Goal: Information Seeking & Learning: Learn about a topic

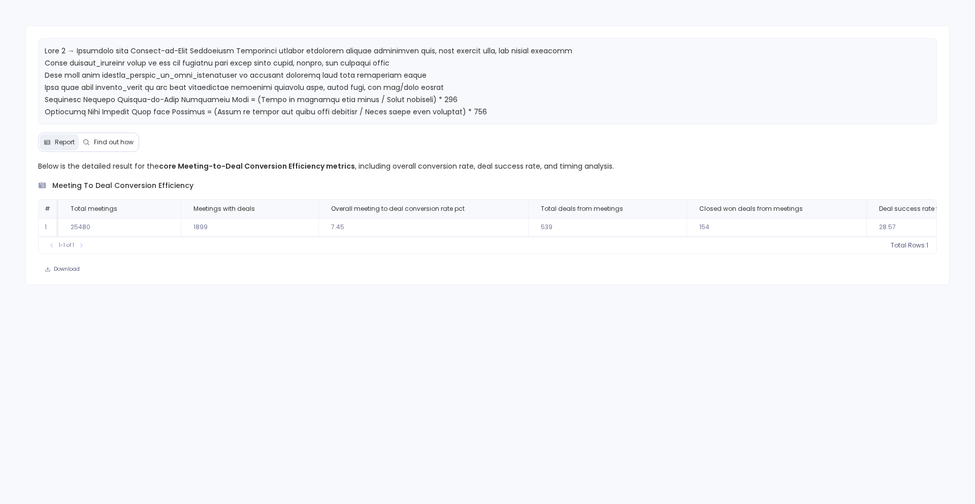
click at [122, 81] on p at bounding box center [488, 106] width 886 height 122
click at [110, 143] on span "Find out how" at bounding box center [114, 142] width 40 height 8
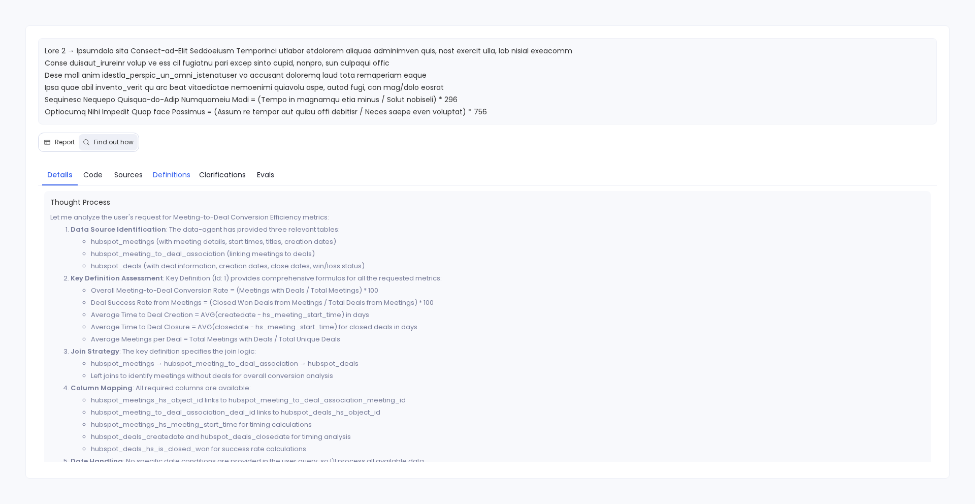
click at [177, 173] on span "Definitions" at bounding box center [172, 174] width 38 height 11
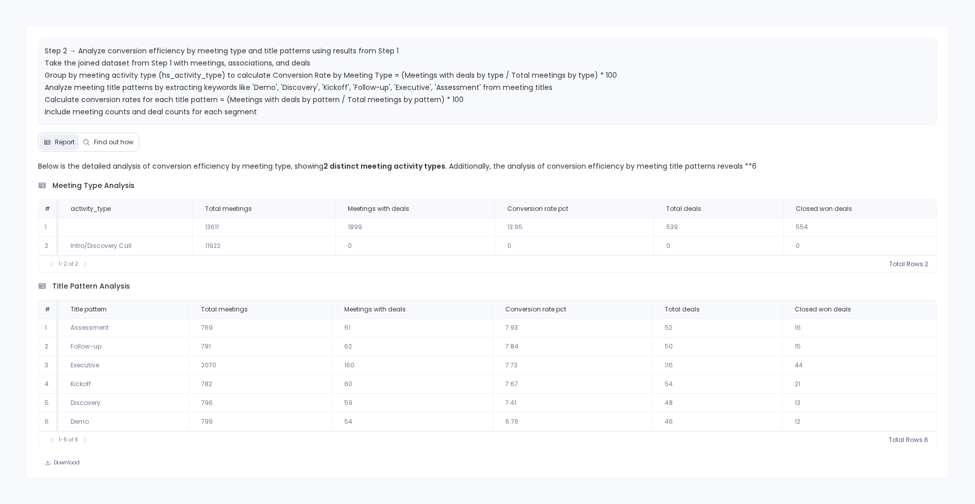
click at [126, 140] on span "Find out how" at bounding box center [114, 142] width 40 height 8
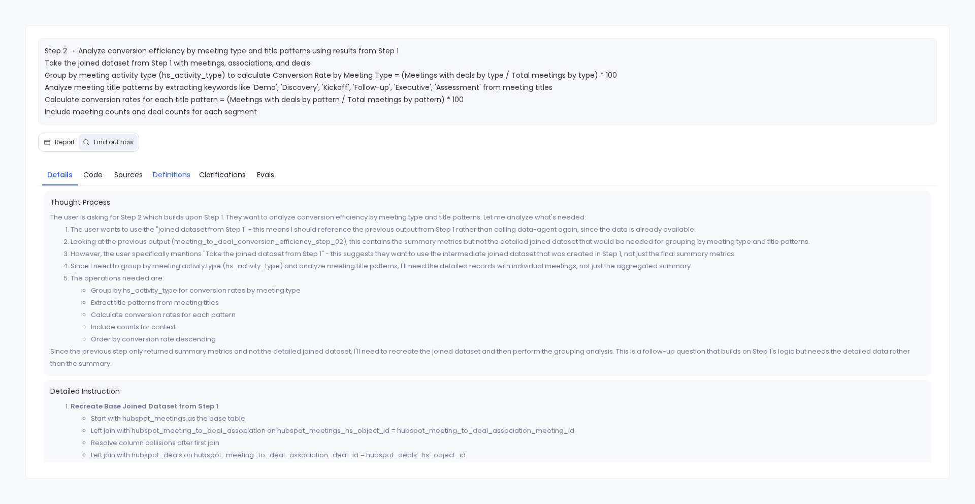
click at [184, 172] on span "Definitions" at bounding box center [172, 174] width 38 height 11
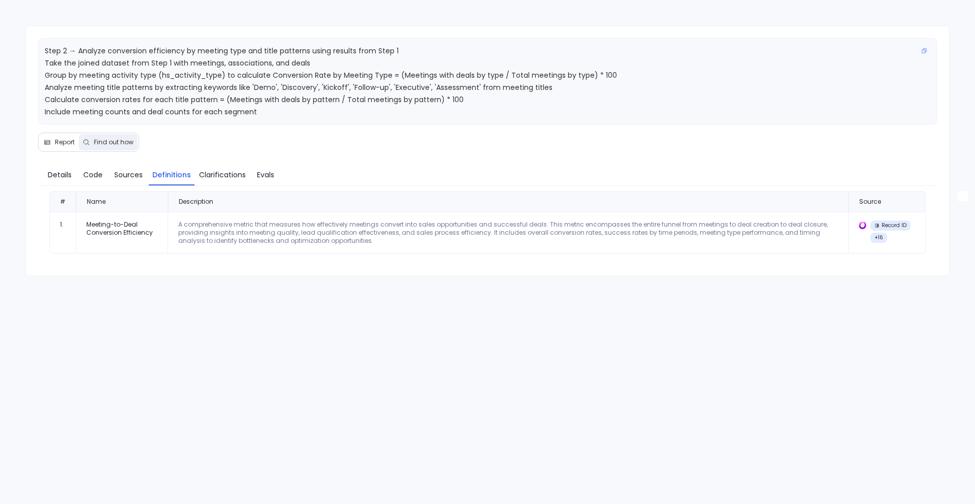
drag, startPoint x: 43, startPoint y: 62, endPoint x: 478, endPoint y: 100, distance: 436.4
click at [478, 100] on div "Step 2 → Analyze conversion efficiency by meeting type and title patterns using…" at bounding box center [488, 81] width 900 height 86
click at [330, 233] on div "A comprehensive metric that measures how effectively meetings convert into sale…" at bounding box center [508, 232] width 660 height 24
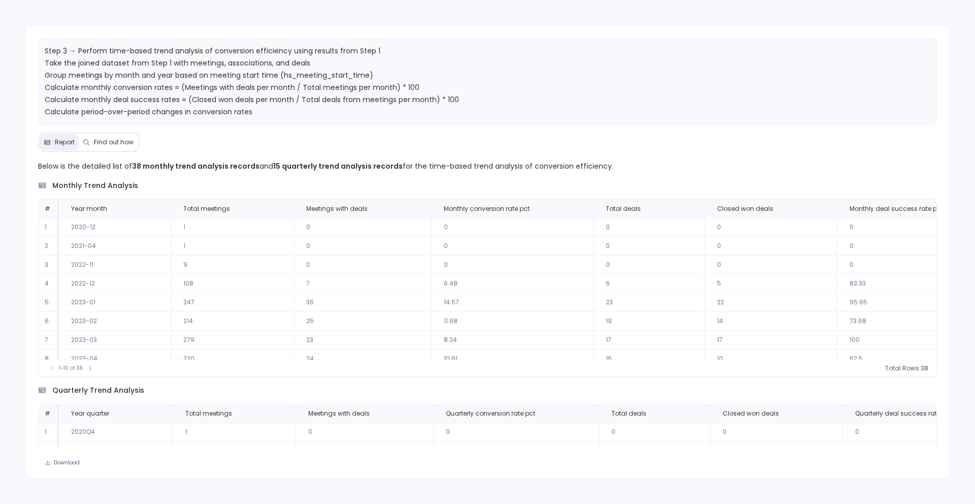
click at [114, 148] on button "Find out how" at bounding box center [108, 142] width 59 height 16
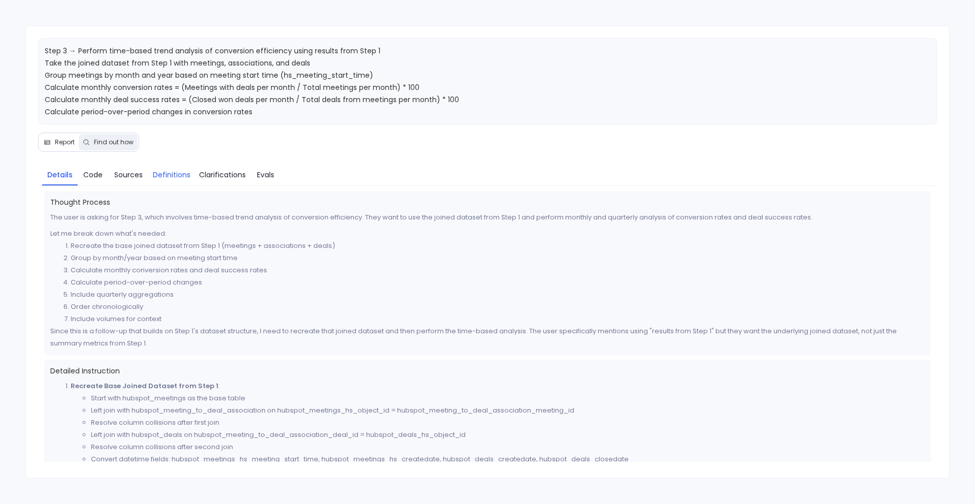
click at [177, 177] on span "Definitions" at bounding box center [172, 174] width 38 height 11
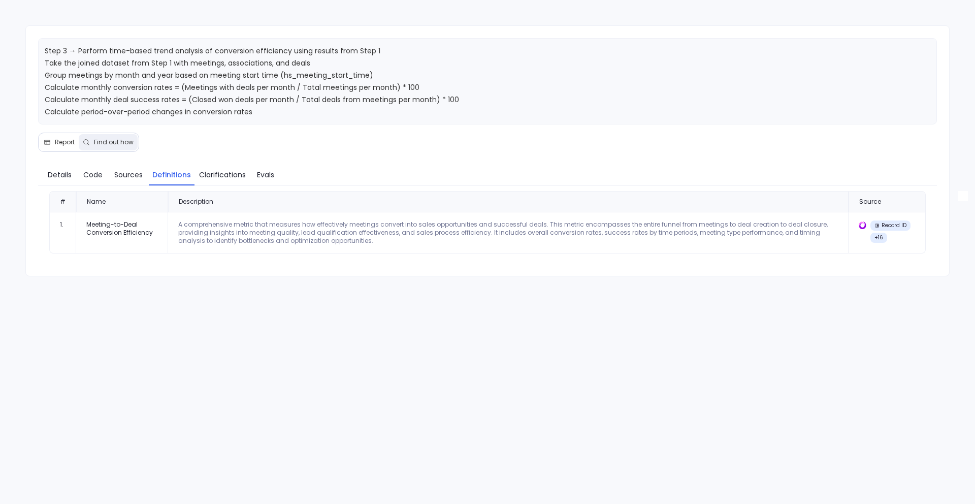
click at [53, 139] on span "Report" at bounding box center [59, 142] width 31 height 8
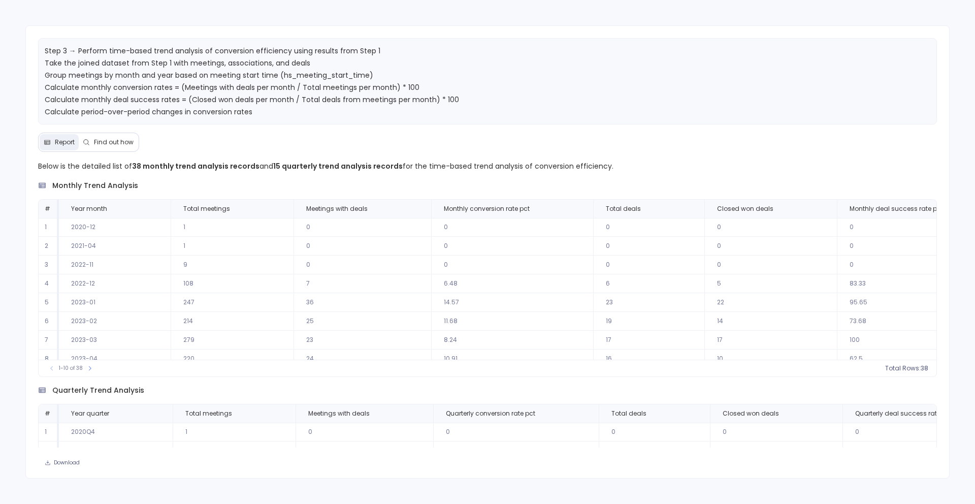
click at [105, 140] on span "Find out how" at bounding box center [114, 142] width 40 height 8
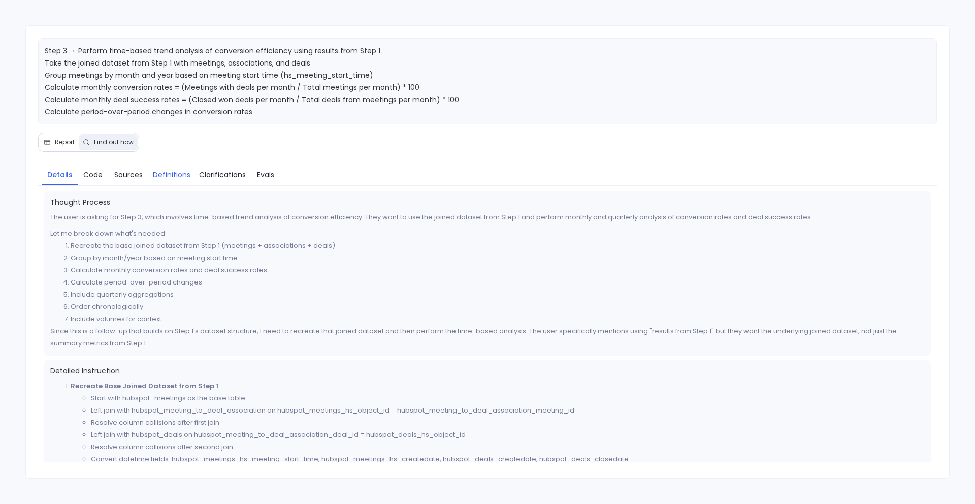
click at [177, 180] on link "Definitions" at bounding box center [172, 174] width 46 height 21
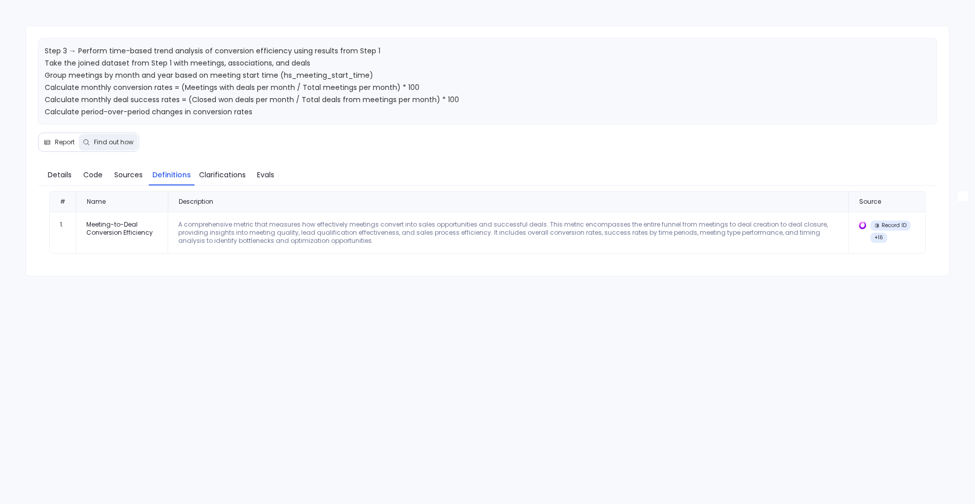
click at [53, 146] on button "Report" at bounding box center [59, 142] width 39 height 16
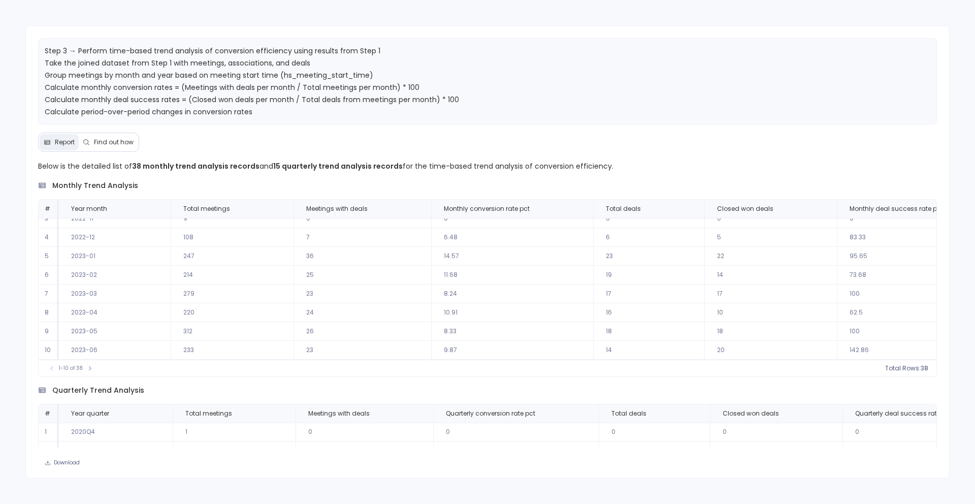
scroll to position [134, 0]
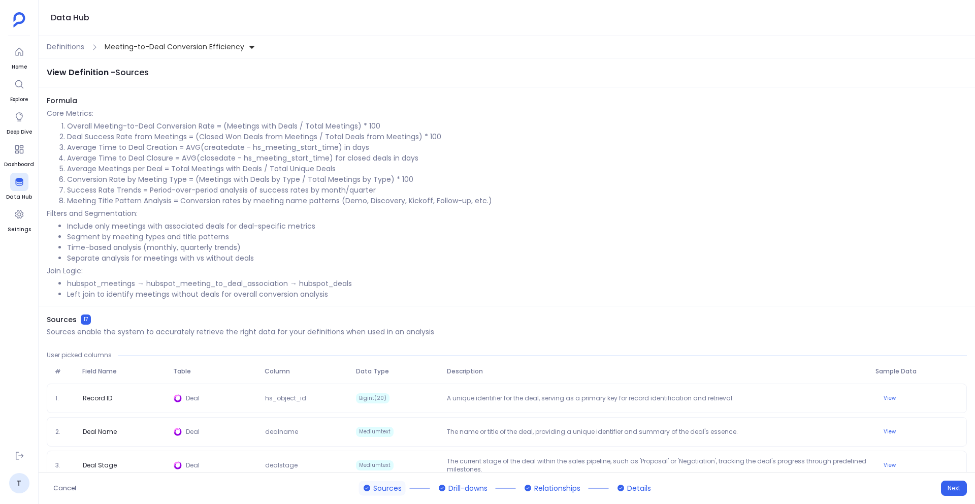
scroll to position [3, 0]
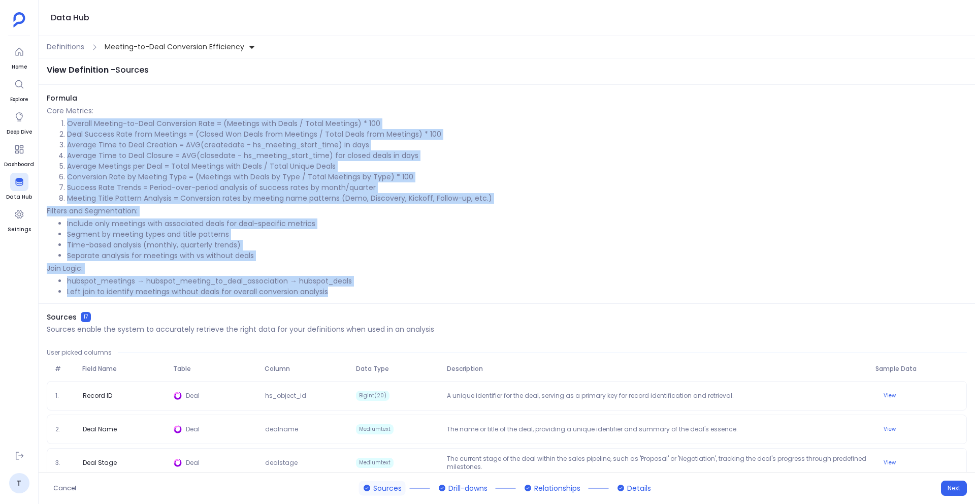
drag, startPoint x: 57, startPoint y: 120, endPoint x: 351, endPoint y: 291, distance: 339.6
click at [351, 291] on div "Formula Core Metrics: Overall Meeting-to-Deal Conversion Rate = (Meetings with …" at bounding box center [507, 198] width 937 height 211
click at [76, 44] on span "Definitions" at bounding box center [66, 47] width 38 height 11
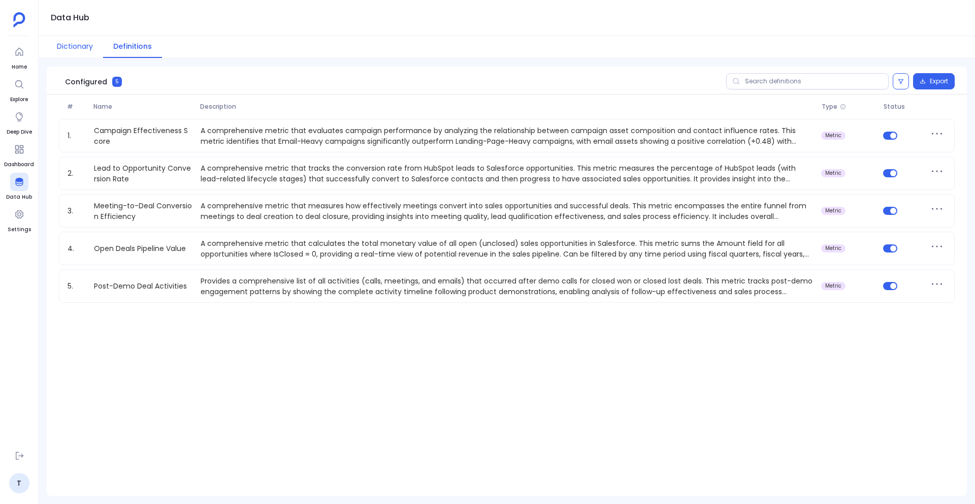
click at [69, 48] on button "Dictionary" at bounding box center [75, 47] width 56 height 22
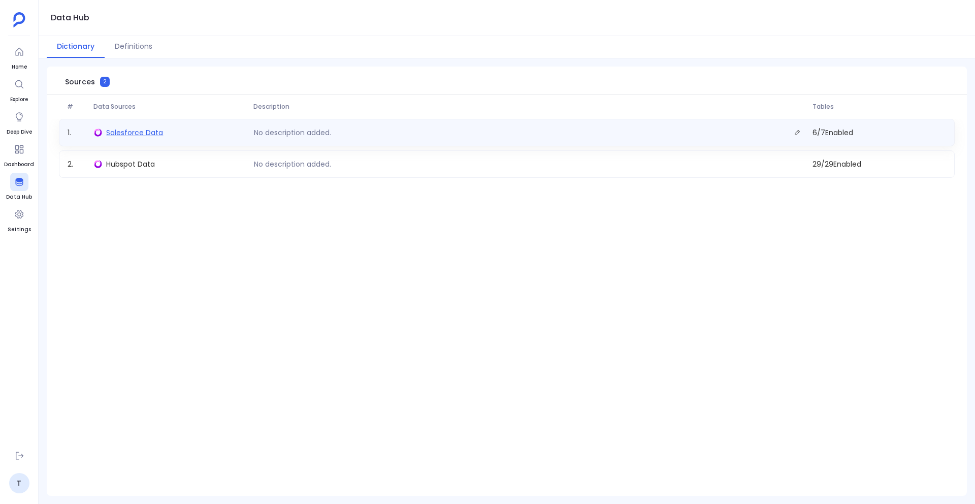
click at [126, 133] on span "Salesforce Data" at bounding box center [134, 132] width 57 height 10
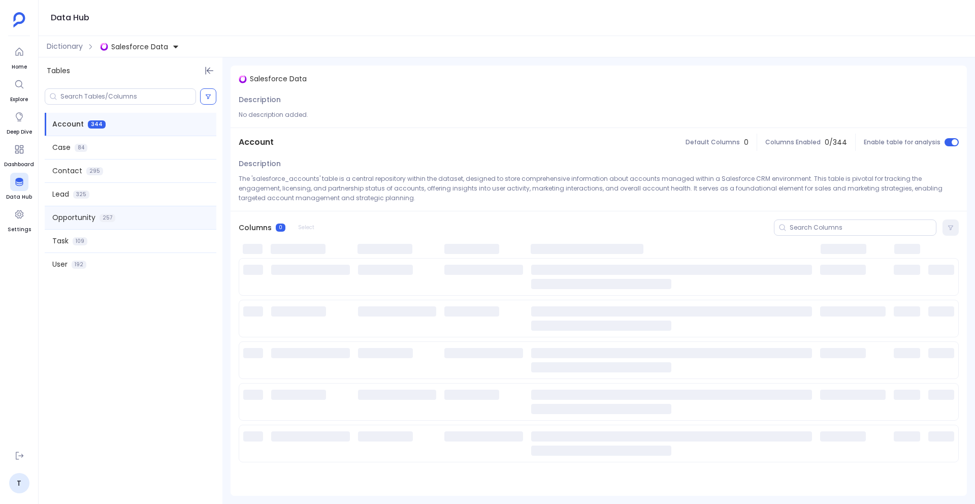
click at [91, 221] on span "Opportunity" at bounding box center [73, 217] width 43 height 11
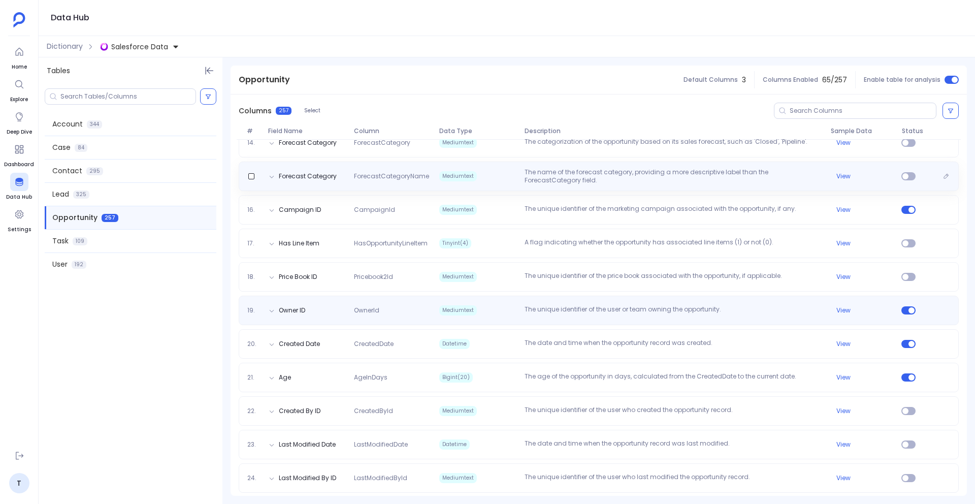
scroll to position [599, 0]
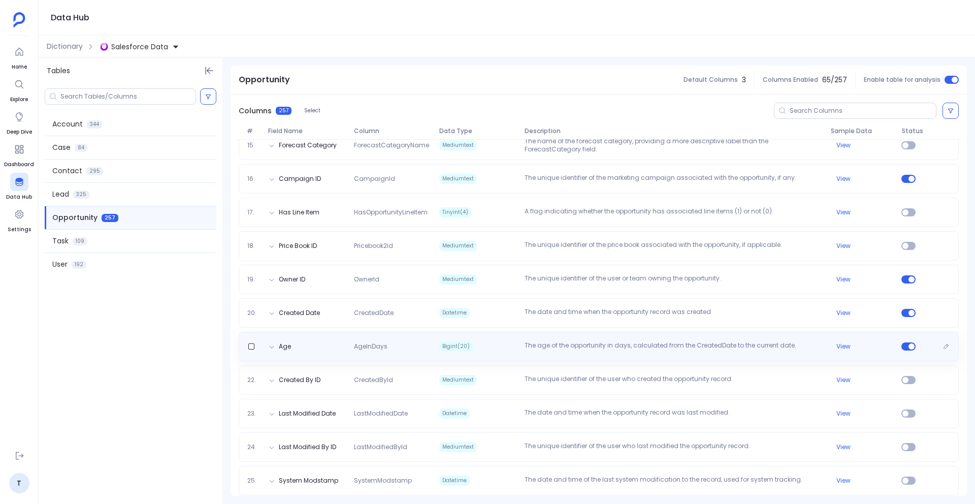
click at [384, 341] on div "Age AgeInDays Bigint(20) The age of the opportunity in days, calculated from th…" at bounding box center [598, 346] width 711 height 10
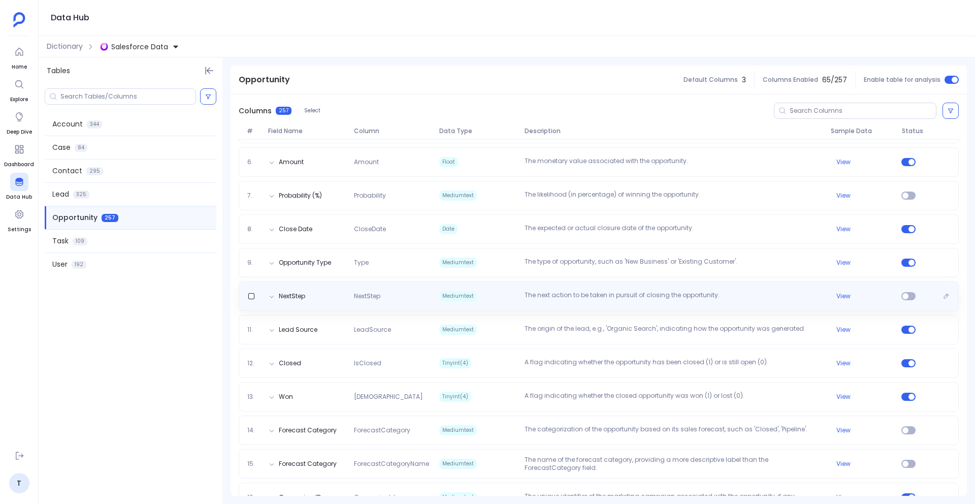
scroll to position [273, 0]
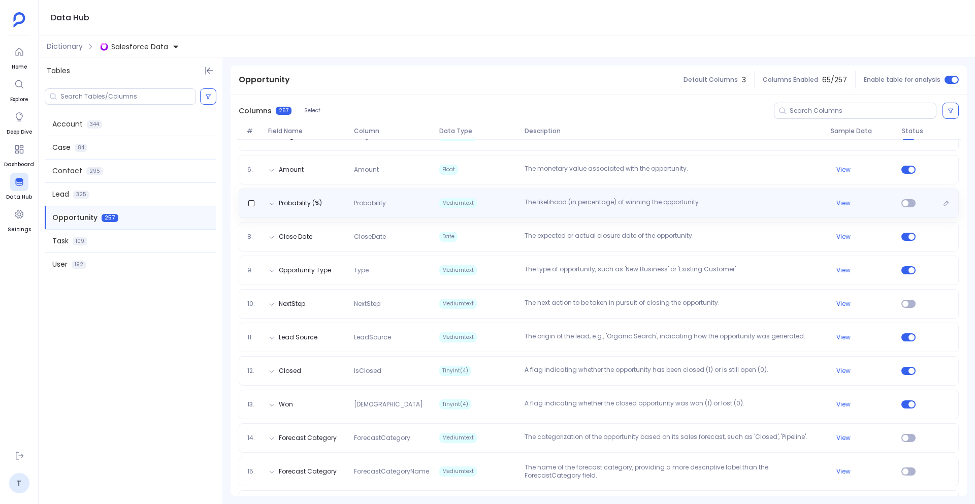
click at [500, 203] on span "Mediumtext" at bounding box center [477, 203] width 85 height 10
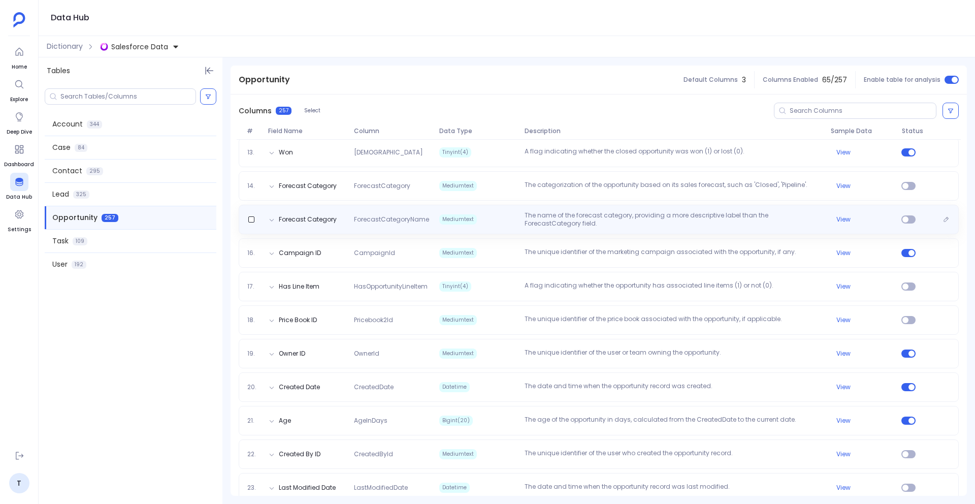
scroll to position [587, 0]
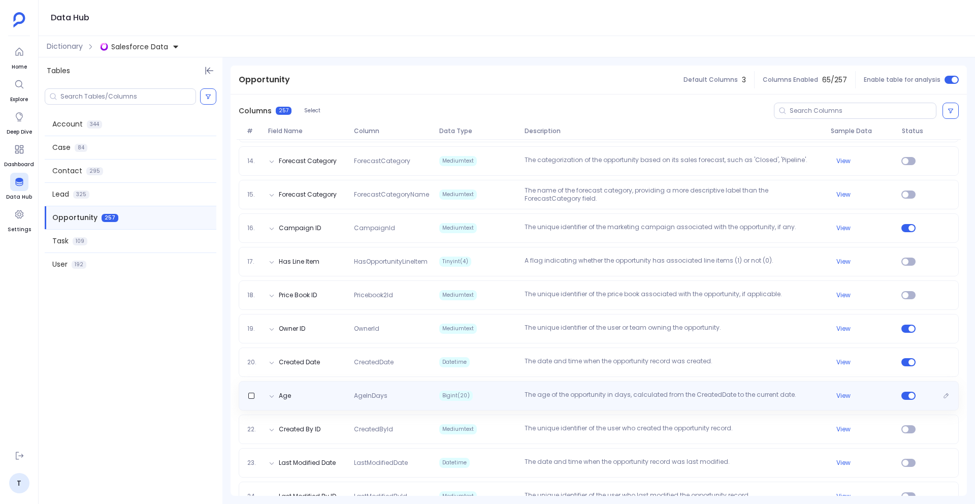
click at [472, 388] on div "Age AgeInDays Bigint(20) The age of the opportunity in days, calculated from th…" at bounding box center [599, 395] width 720 height 29
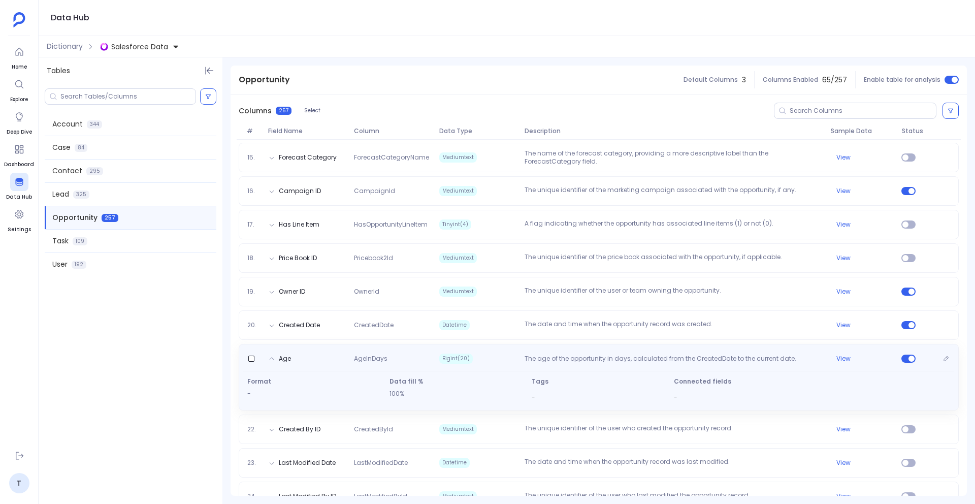
scroll to position [550, 0]
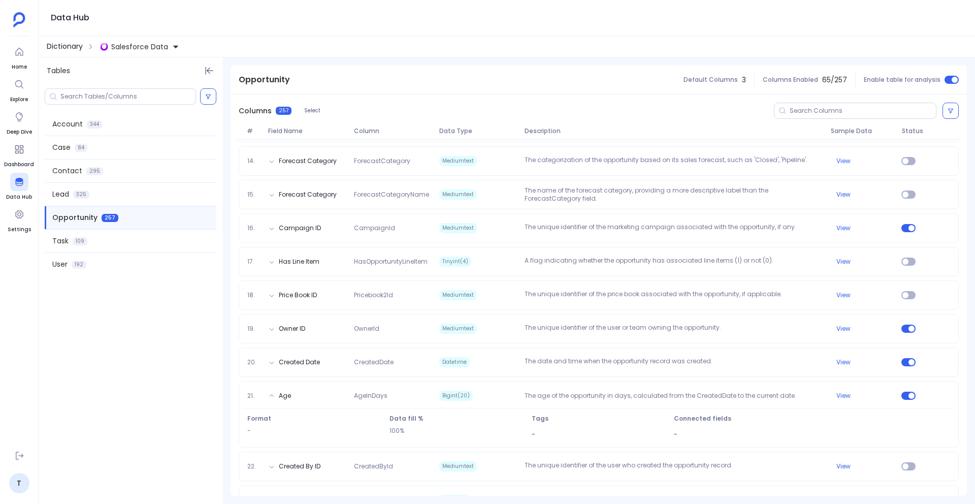
click at [63, 51] on span "Dictionary" at bounding box center [65, 46] width 36 height 11
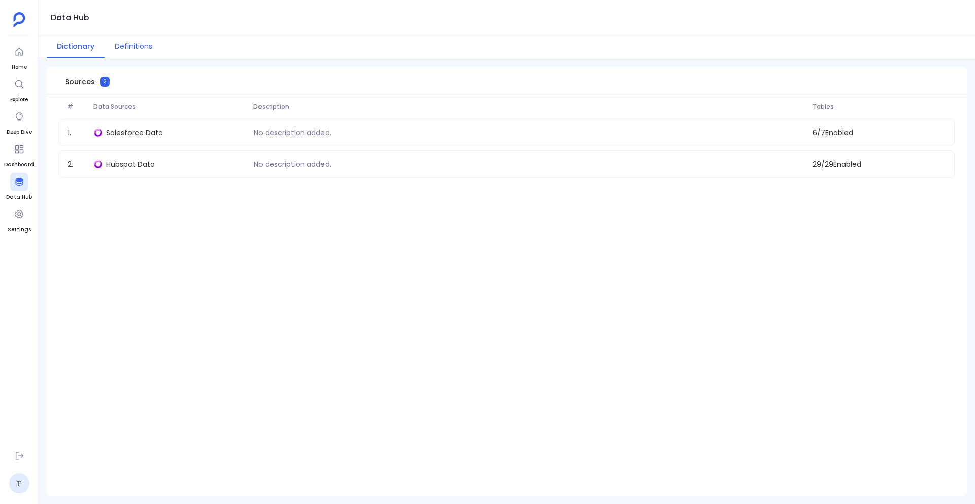
click at [125, 42] on button "Definitions" at bounding box center [134, 47] width 58 height 22
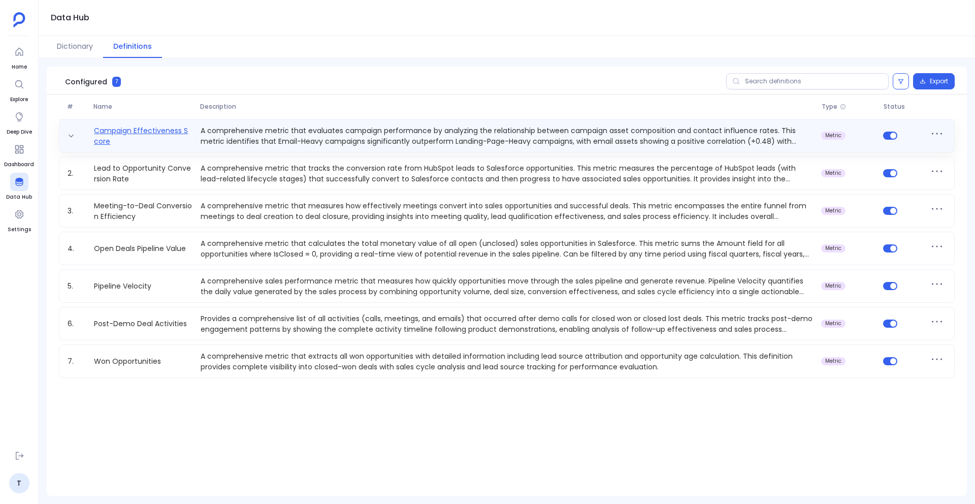
click at [165, 134] on link "Campaign Effectiveness Score" at bounding box center [143, 135] width 107 height 20
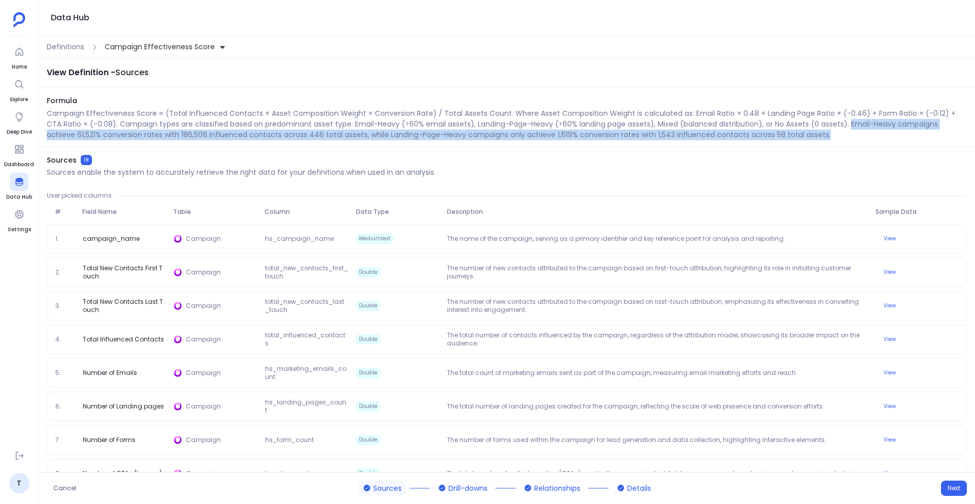
drag, startPoint x: 834, startPoint y: 126, endPoint x: 834, endPoint y: 134, distance: 7.6
click at [834, 134] on p "Campaign Effectiveness Score = (Total Influenced Contacts × Asset Composition W…" at bounding box center [507, 124] width 920 height 32
click at [833, 157] on div "Sources 19 Sources enable the system to accurately retrieve the right data for …" at bounding box center [507, 166] width 920 height 22
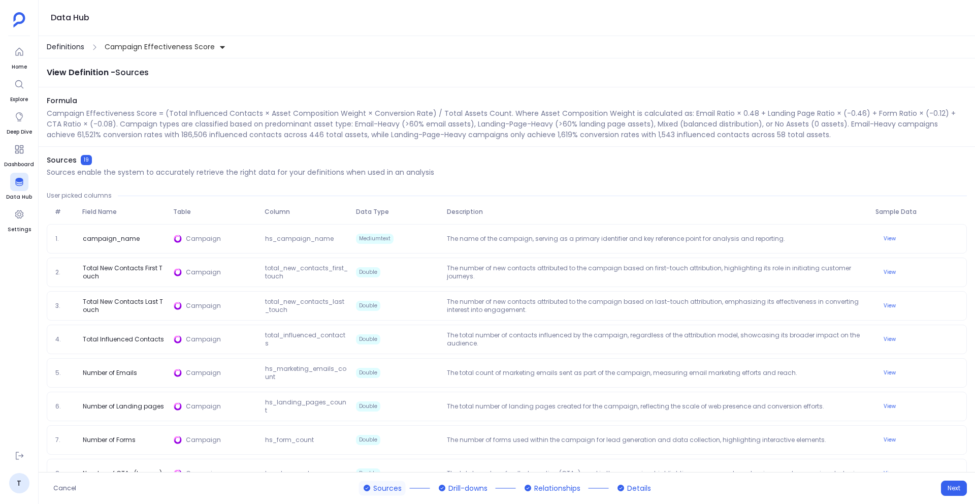
click at [55, 47] on span "Definitions" at bounding box center [66, 47] width 38 height 11
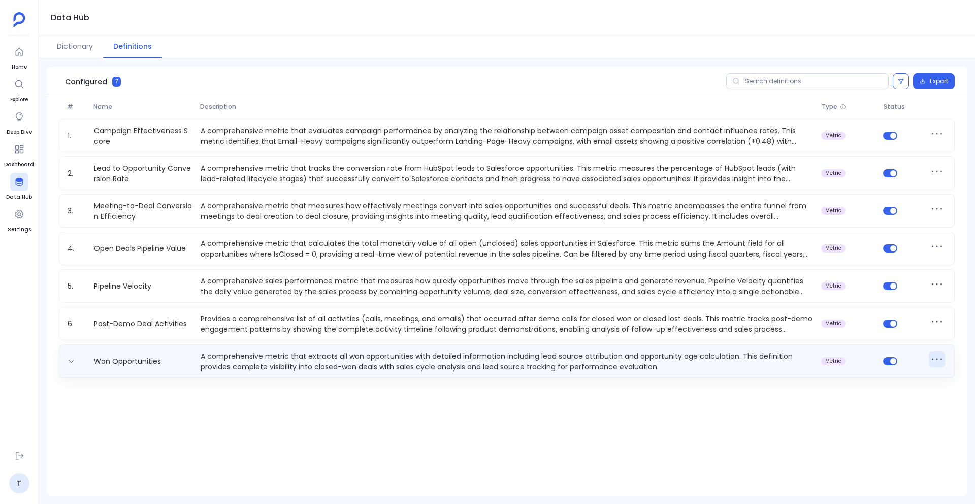
click at [939, 366] on icon at bounding box center [937, 359] width 16 height 16
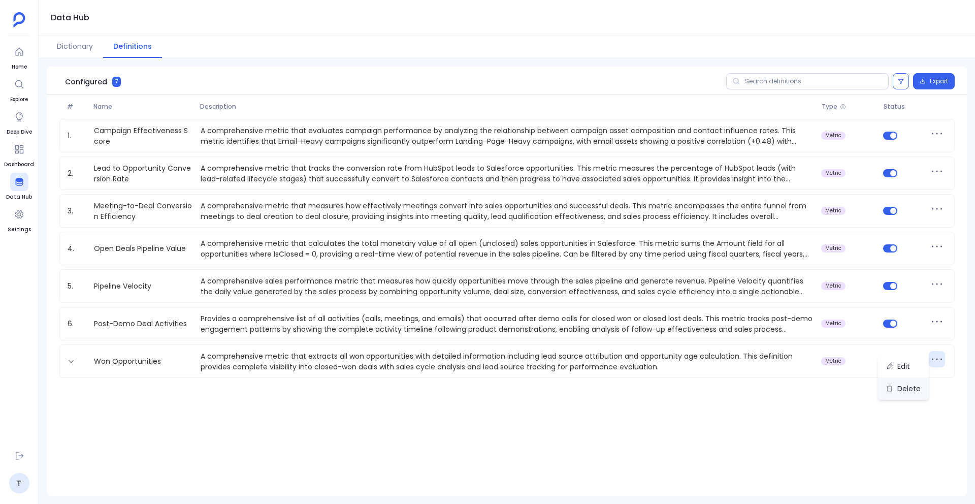
click at [908, 387] on button "Delete" at bounding box center [903, 388] width 51 height 22
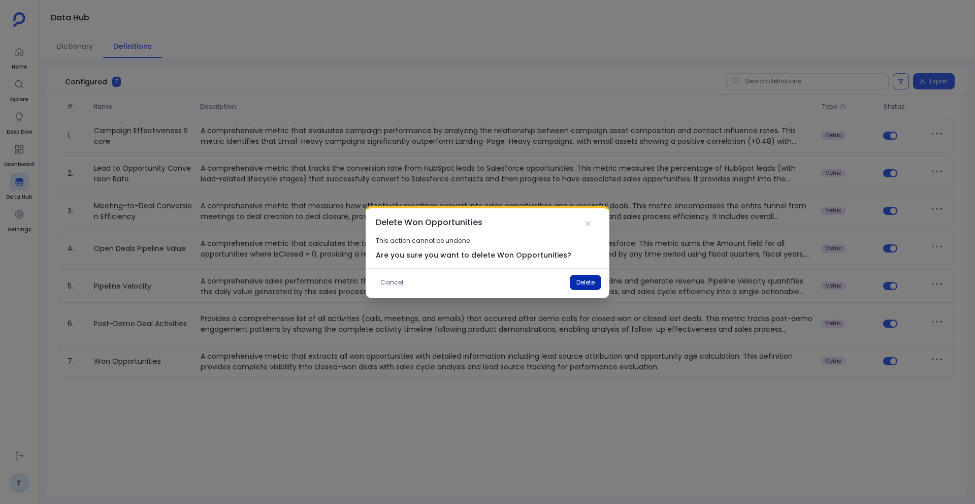
click at [593, 289] on button "Delete" at bounding box center [585, 282] width 31 height 15
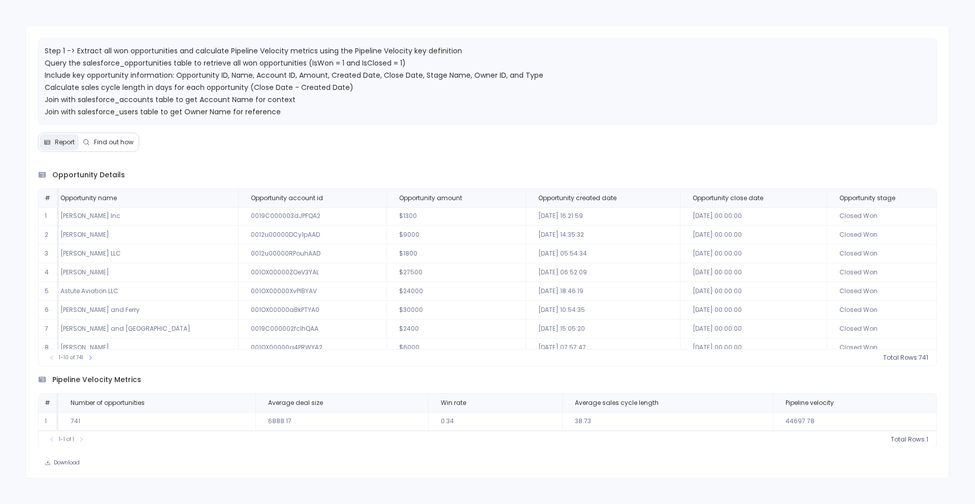
scroll to position [1, 0]
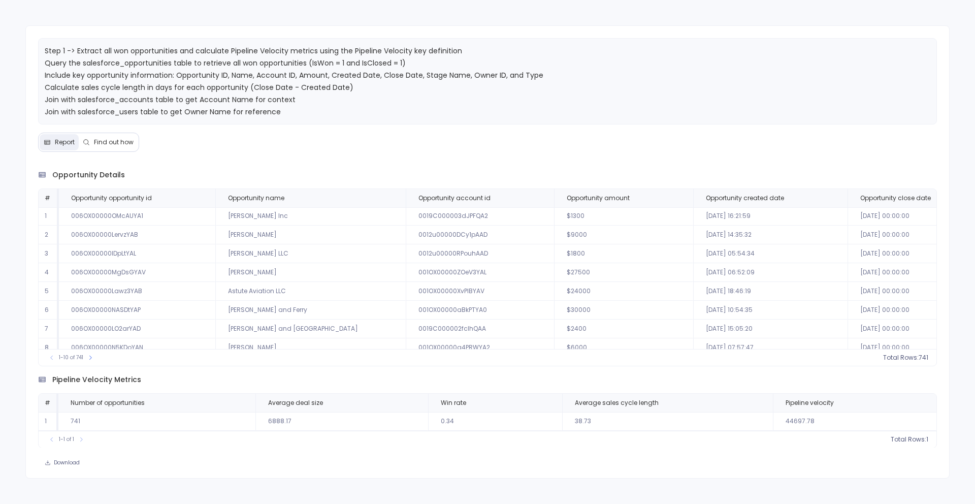
click at [570, 249] on td "$1800" at bounding box center [623, 253] width 139 height 19
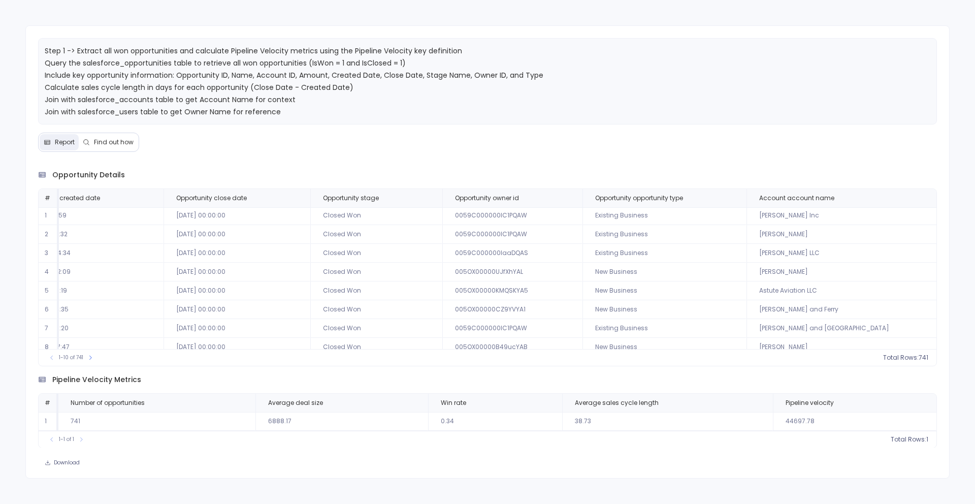
scroll to position [1, 833]
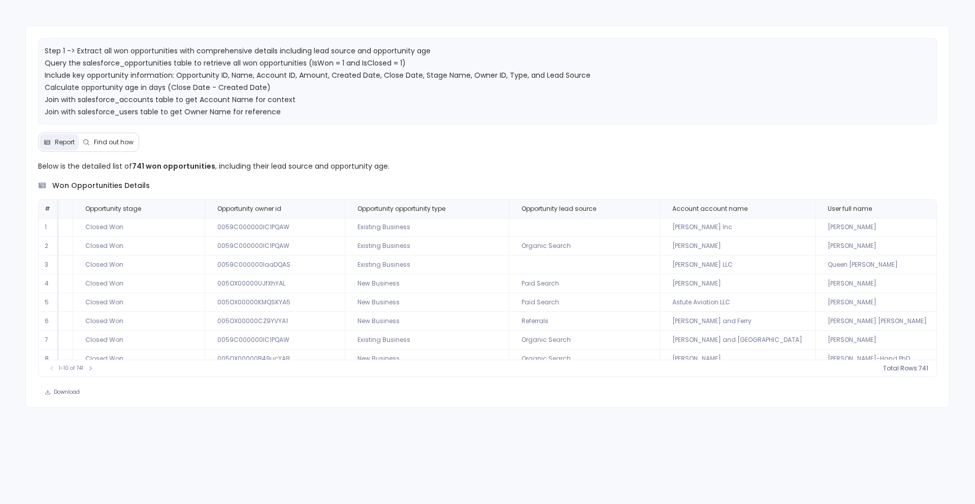
scroll to position [0, 996]
